Goal: Find specific page/section

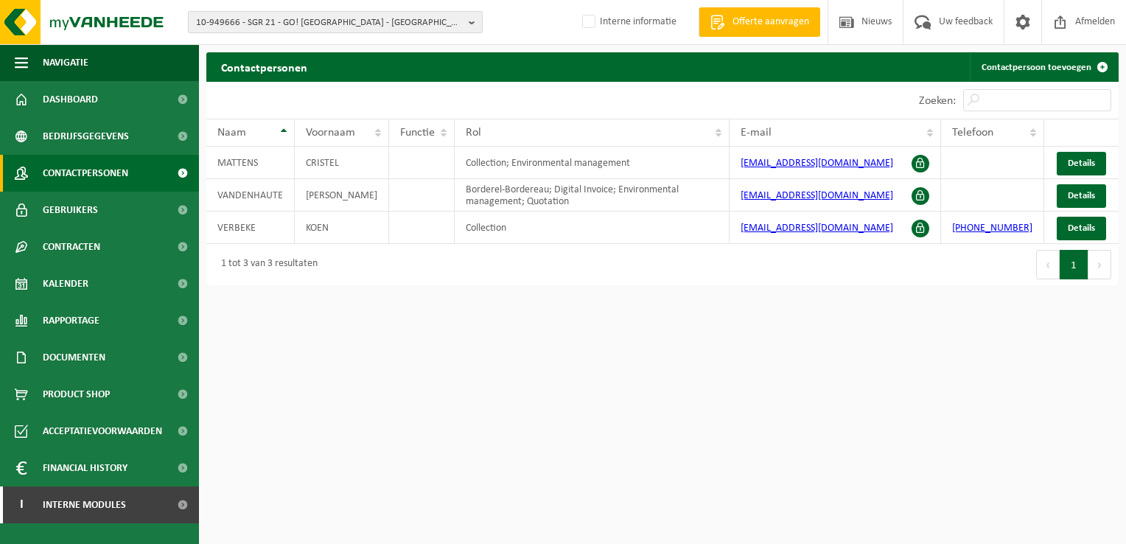
click at [304, 19] on span "10-949666 - SGR 21 - GO! [GEOGRAPHIC_DATA] - [GEOGRAPHIC_DATA], [GEOGRAPHIC_DAT…" at bounding box center [329, 23] width 267 height 22
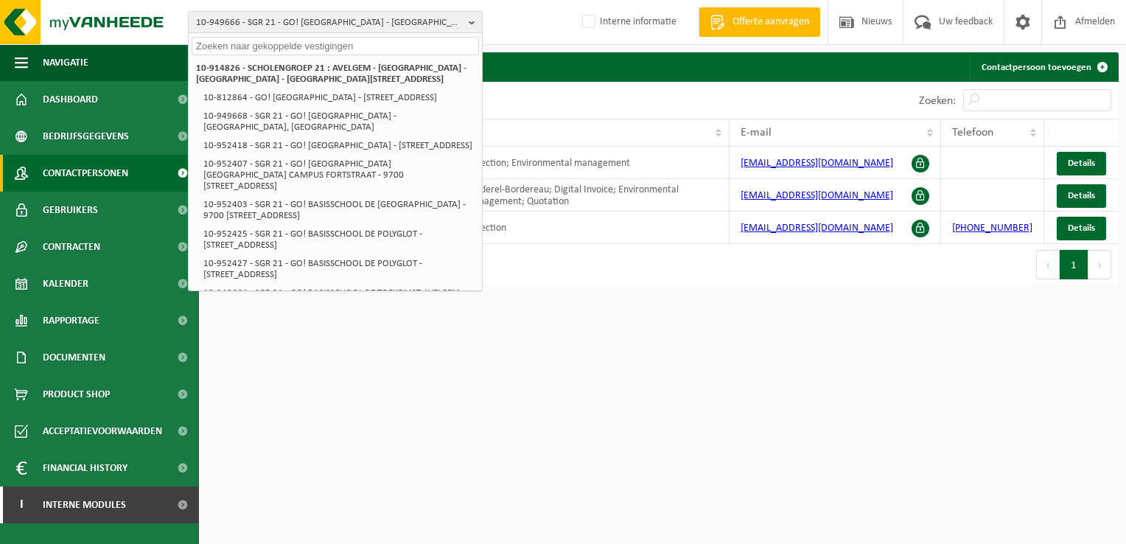
click at [292, 43] on input "text" at bounding box center [335, 46] width 287 height 18
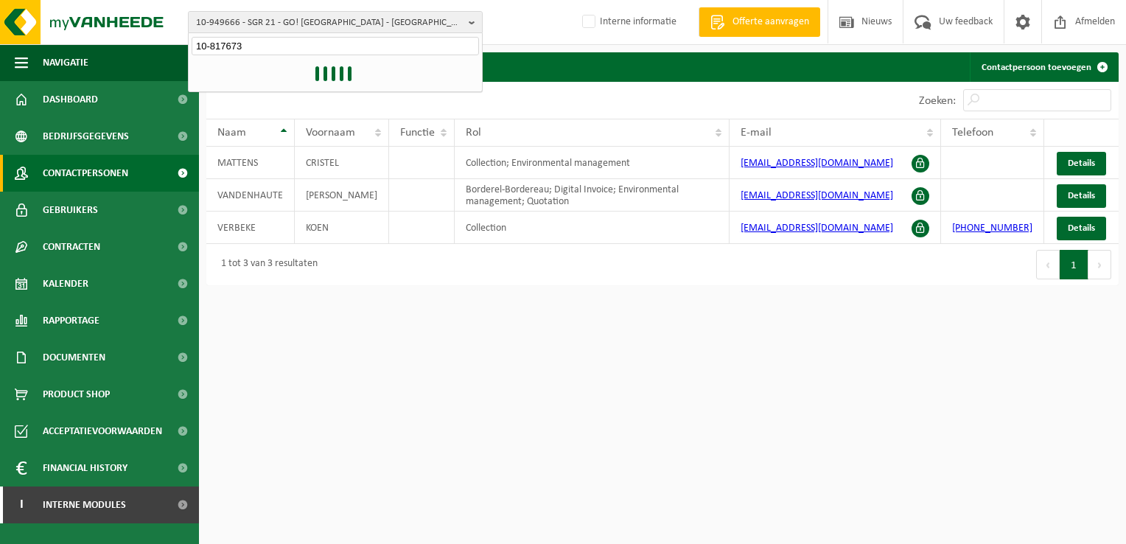
type input "10-817673"
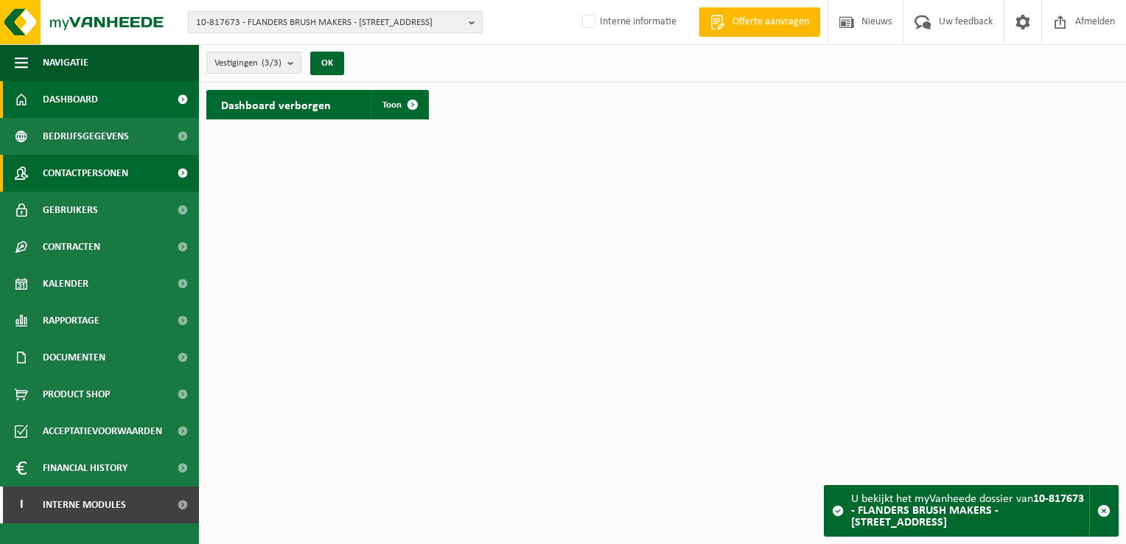
click at [138, 186] on link "Contactpersonen" at bounding box center [99, 173] width 199 height 37
